Goal: Task Accomplishment & Management: Manage account settings

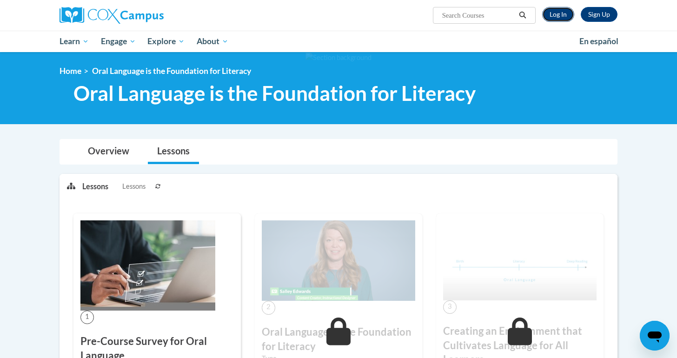
click at [553, 13] on link "Log In" at bounding box center [558, 14] width 32 height 15
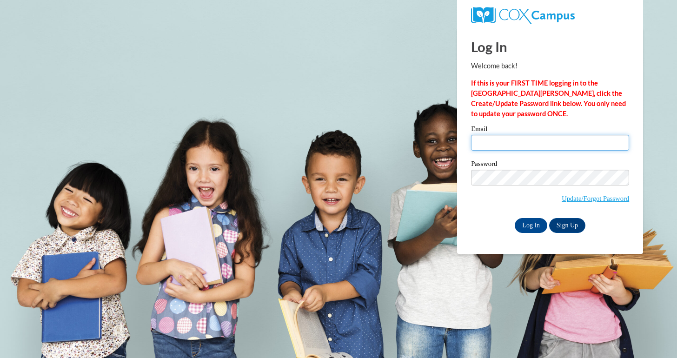
click at [495, 144] on input "Email" at bounding box center [550, 143] width 158 height 16
type input "s"
type input "portillos@vcu.edu"
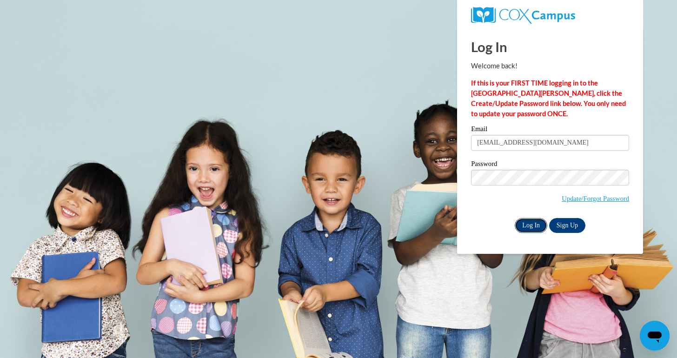
click at [533, 222] on input "Log In" at bounding box center [531, 225] width 33 height 15
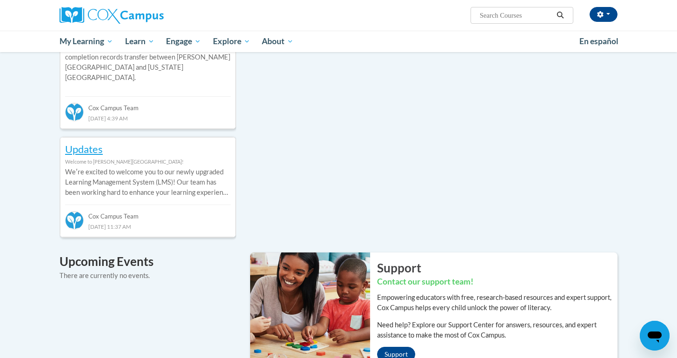
scroll to position [399, 0]
